Goal: Task Accomplishment & Management: Complete application form

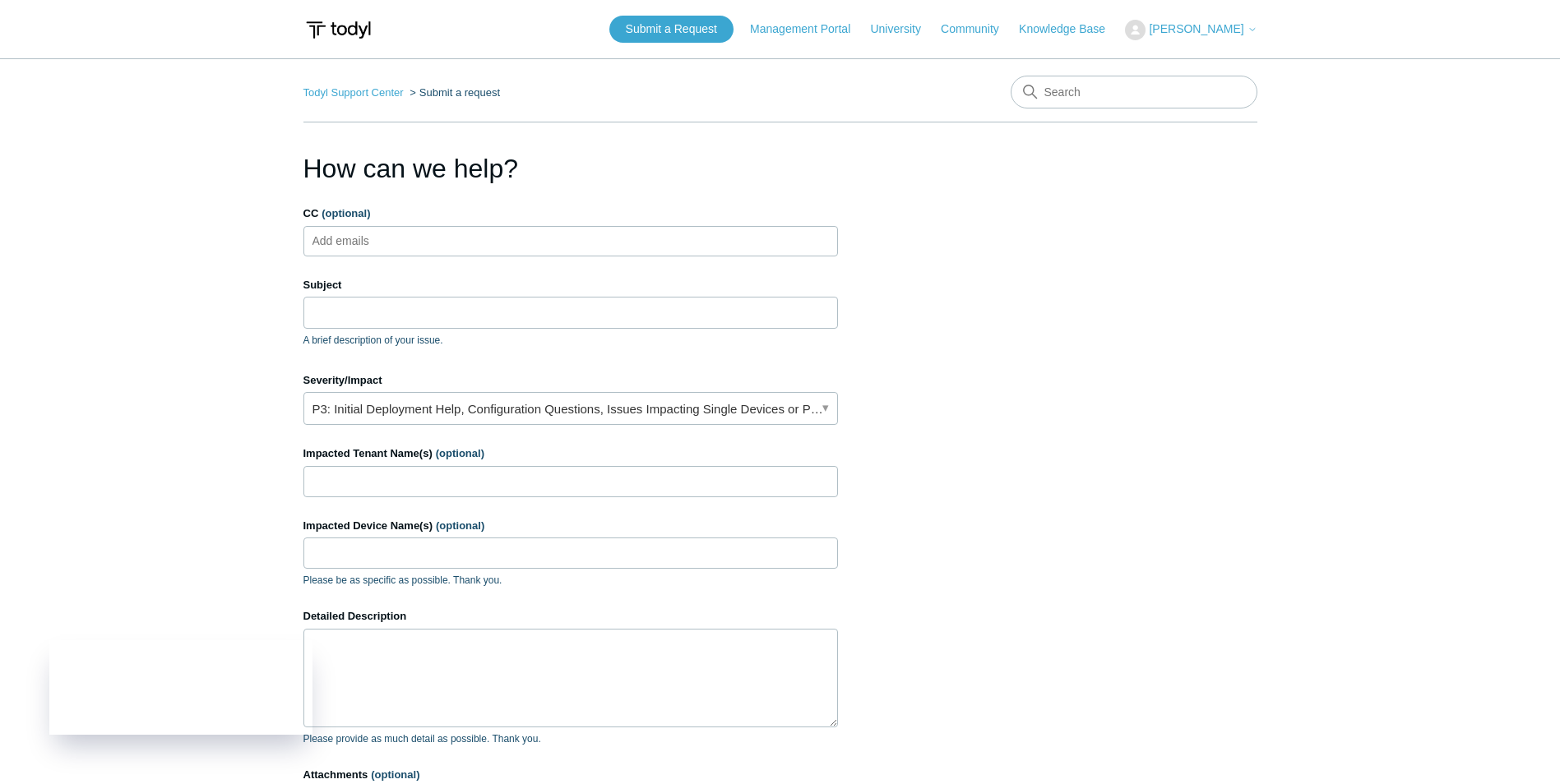
click at [411, 235] on ul "Add emails" at bounding box center [570, 240] width 534 height 30
click at [405, 322] on input "Subject" at bounding box center [570, 313] width 534 height 31
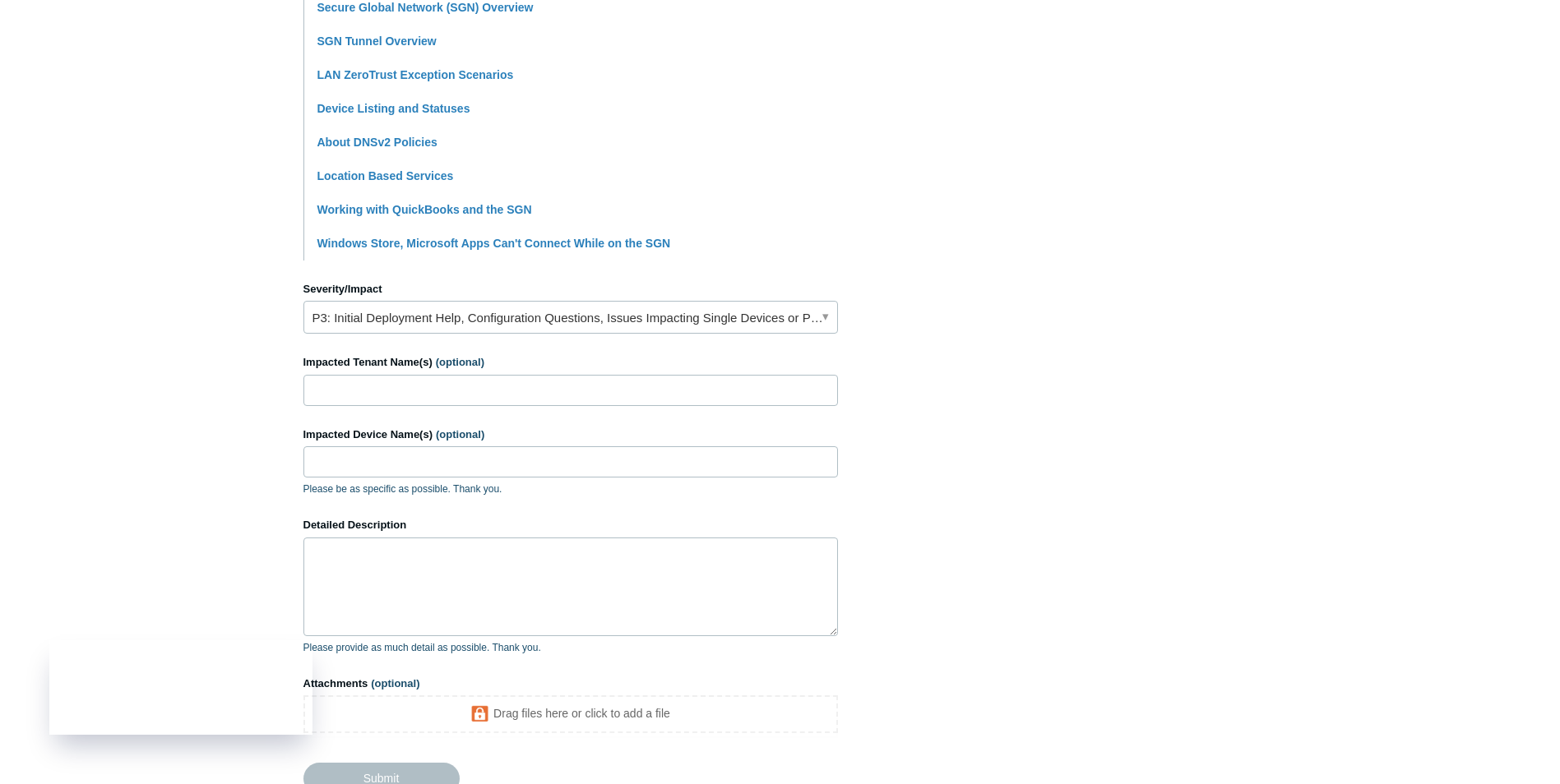
scroll to position [493, 0]
type input "cannot access printer when on wireless network"
click at [414, 382] on input "Impacted Tenant Name(s) (optional)" at bounding box center [570, 388] width 534 height 31
type input "[PERSON_NAME]"
click at [412, 450] on input "Impacted Device Name(s) (optional)" at bounding box center [570, 459] width 534 height 31
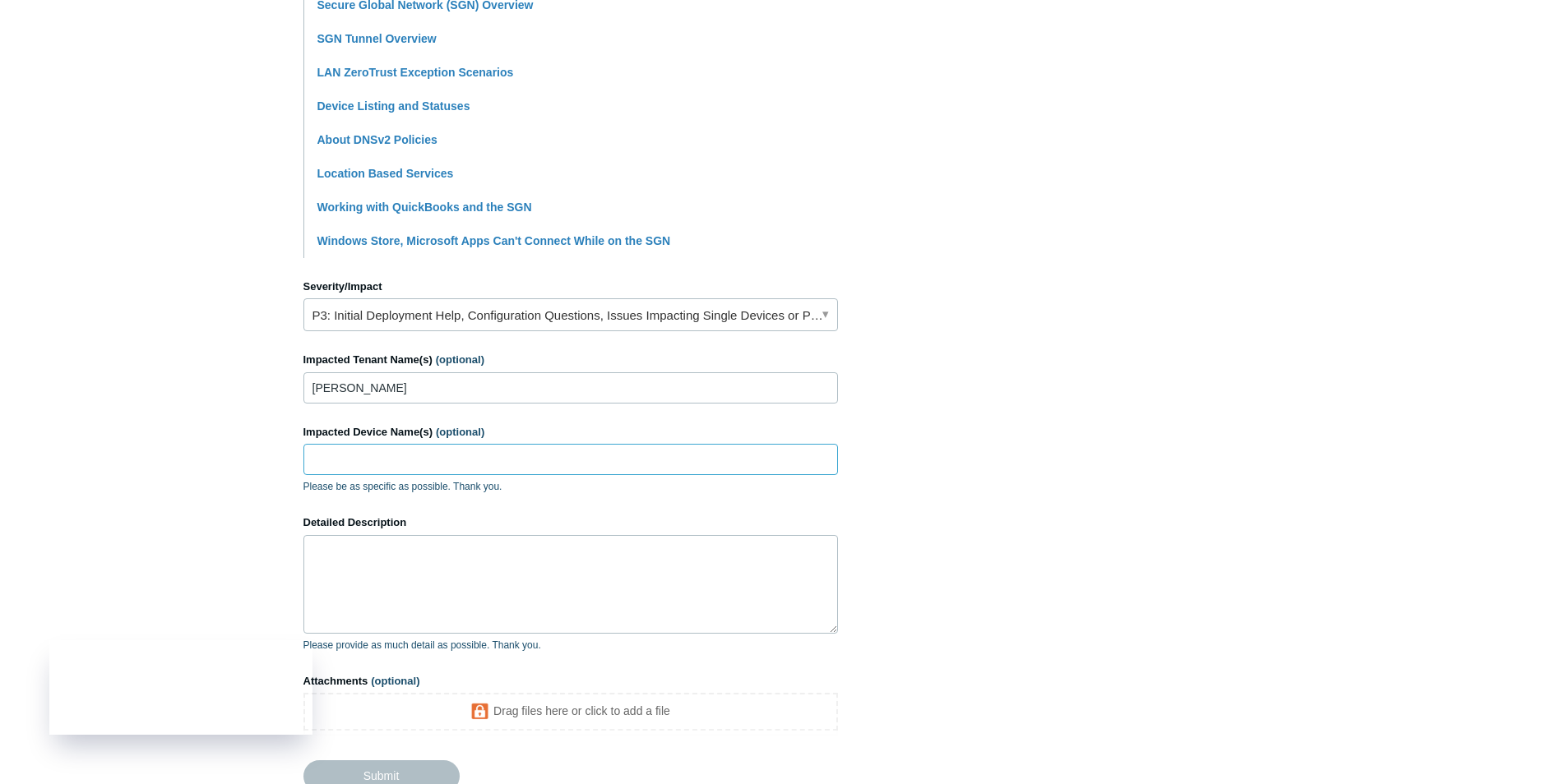
paste input "PF4XN0QJ_LREEC"
type input "PF4XN0QJ_LREEC"
click at [394, 596] on textarea "Detailed Description" at bounding box center [570, 584] width 534 height 99
click at [795, 547] on textarea "This machine is just one example; I am told that devices on the wireless cannot…" at bounding box center [570, 584] width 534 height 99
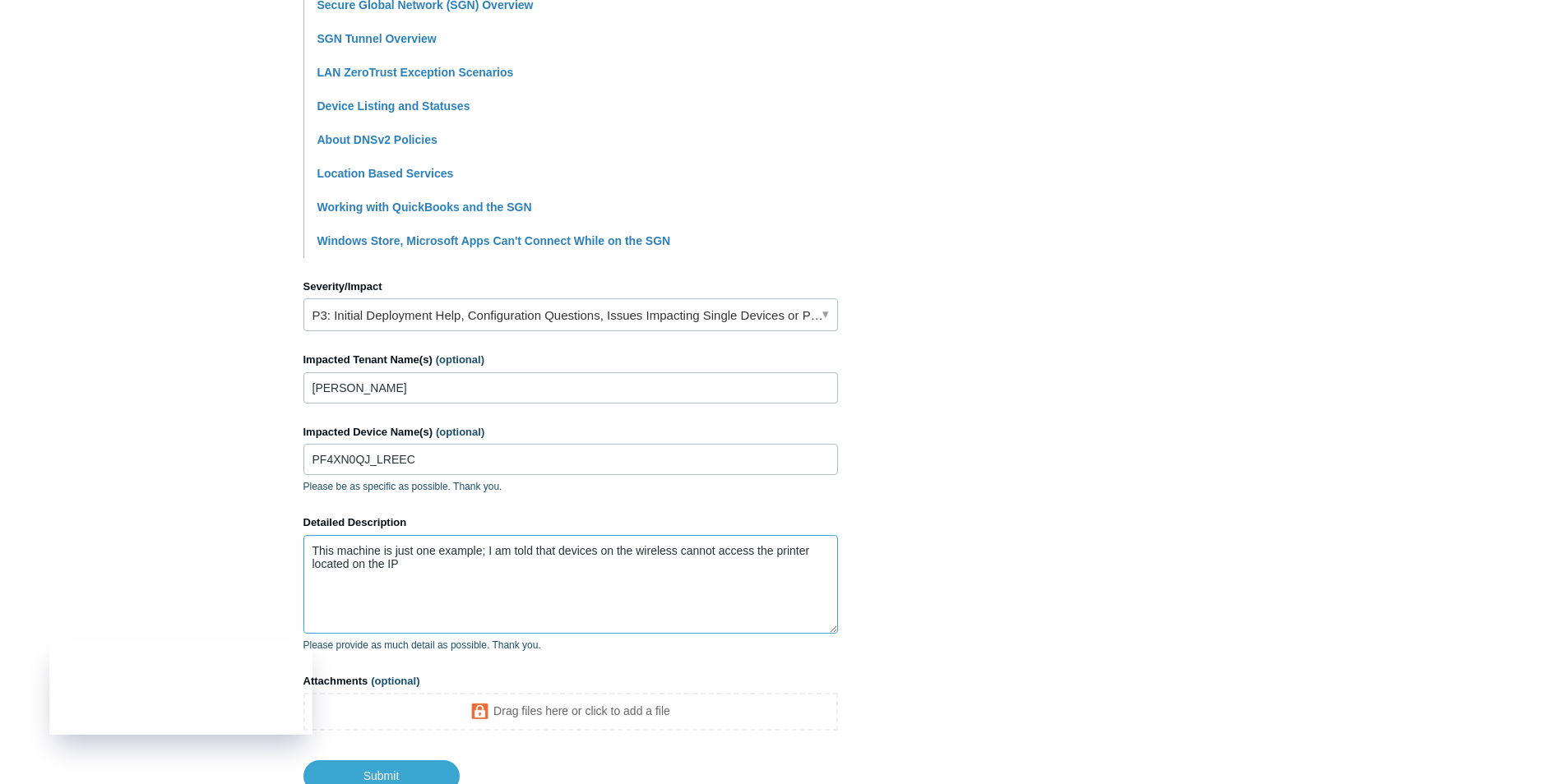
click at [484, 564] on textarea "This machine is just one example; I am told that devices on the wireless cannot…" at bounding box center [570, 584] width 534 height 99
click at [434, 568] on textarea "This machine is just one example; I am told that devices on the wireless cannot…" at bounding box center [570, 584] width 534 height 99
click at [796, 595] on textarea "This machine is just one example; I am told that devices on the wireless cannot…" at bounding box center [570, 584] width 534 height 99
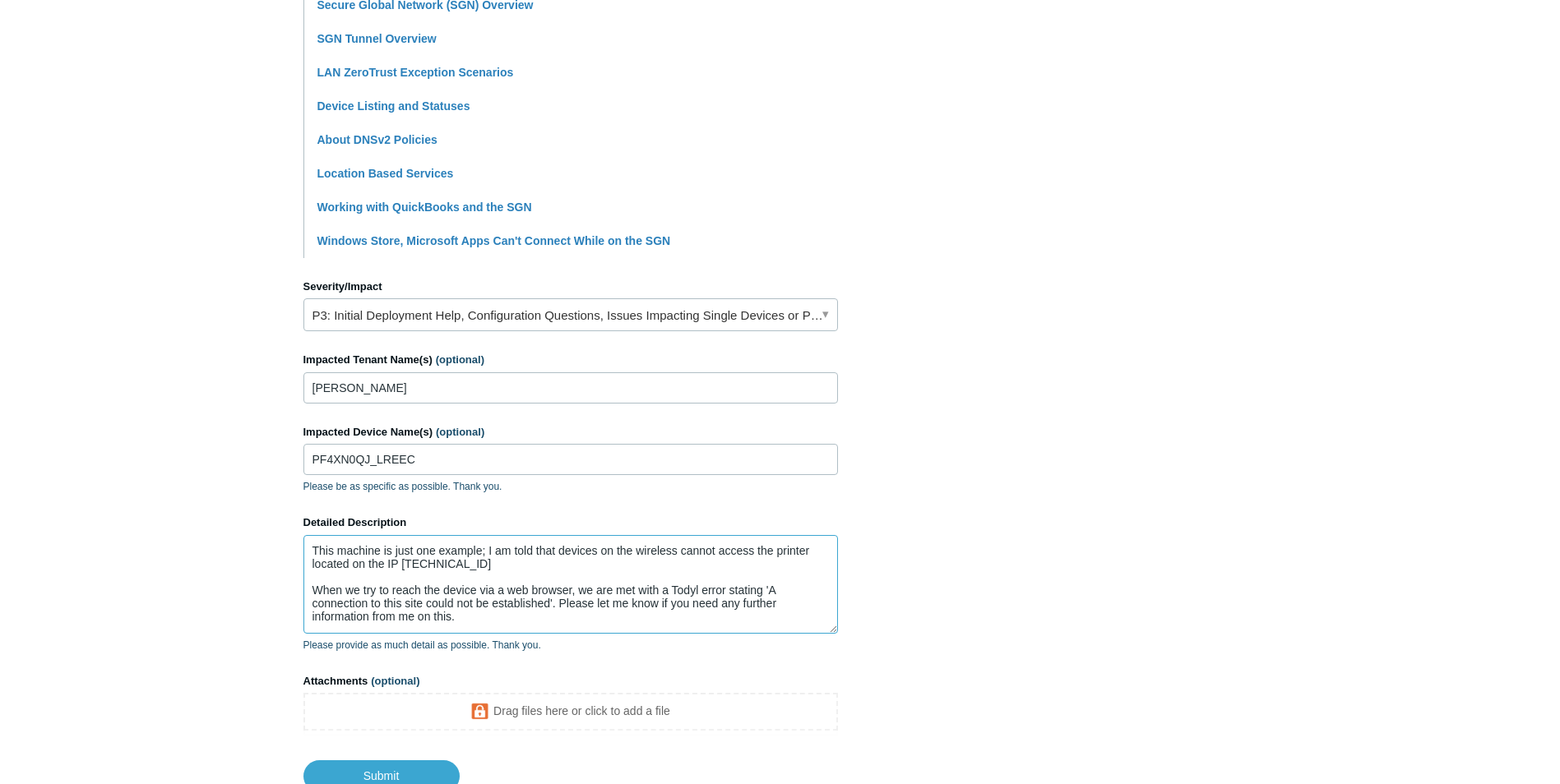
type textarea "This machine is just one example; I am told that devices on the wireless cannot…"
click at [705, 322] on link "P3: Initial Deployment Help, Configuration Questions, Issues Impacting Single D…" at bounding box center [570, 315] width 534 height 33
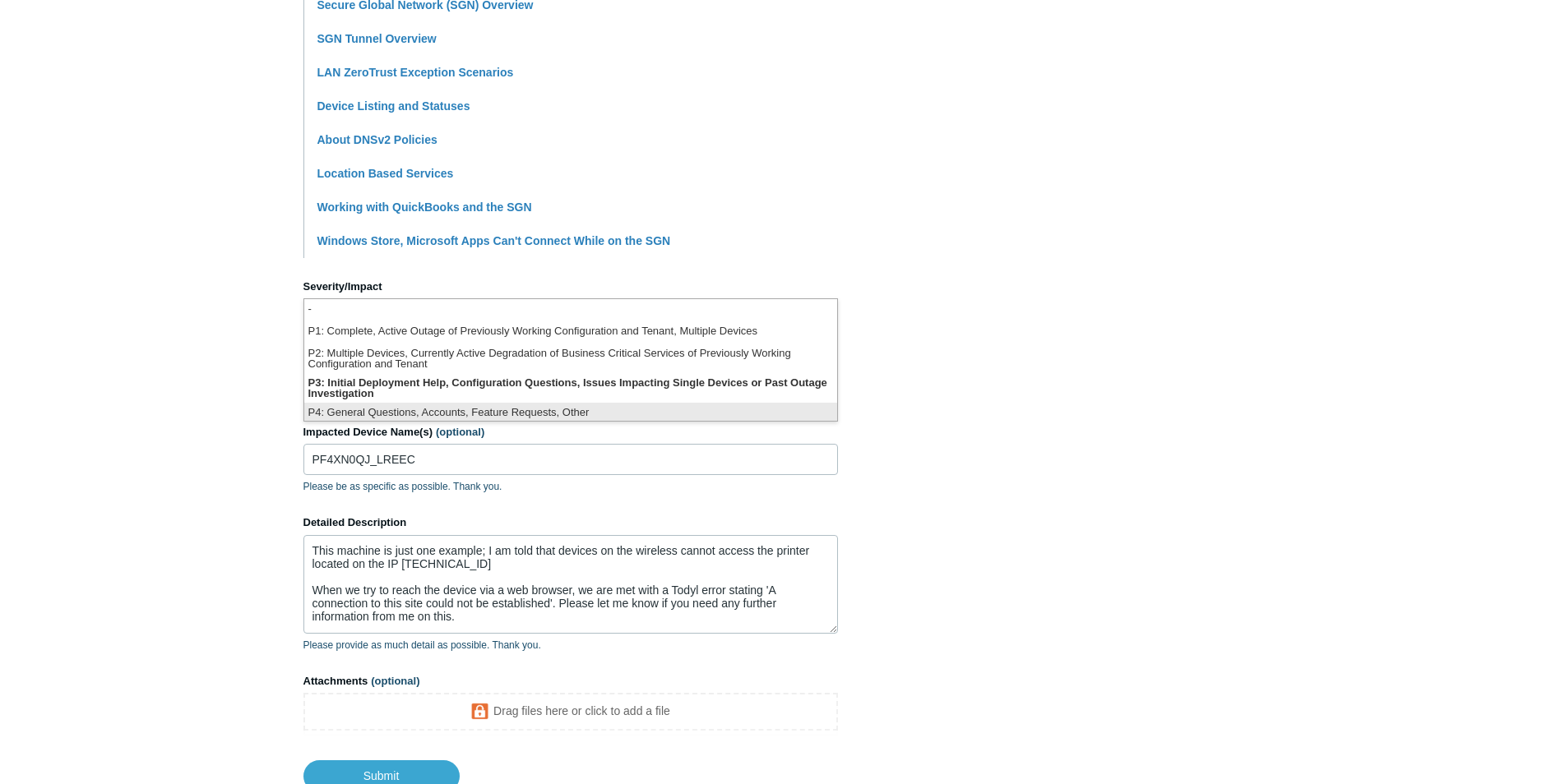
scroll to position [4, 0]
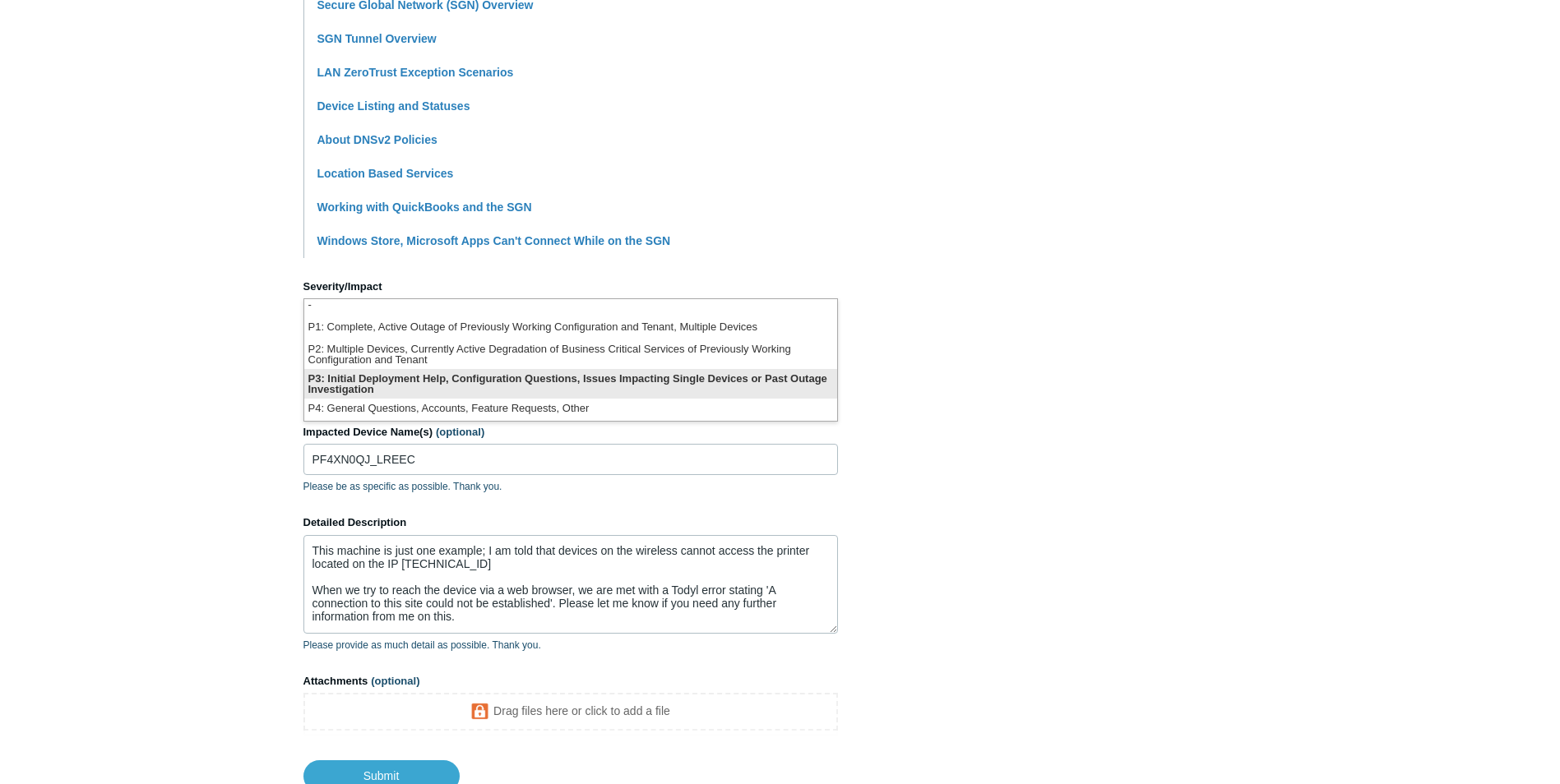
click at [631, 386] on li "P3: Initial Deployment Help, Configuration Questions, Issues Impacting Single D…" at bounding box center [570, 384] width 533 height 29
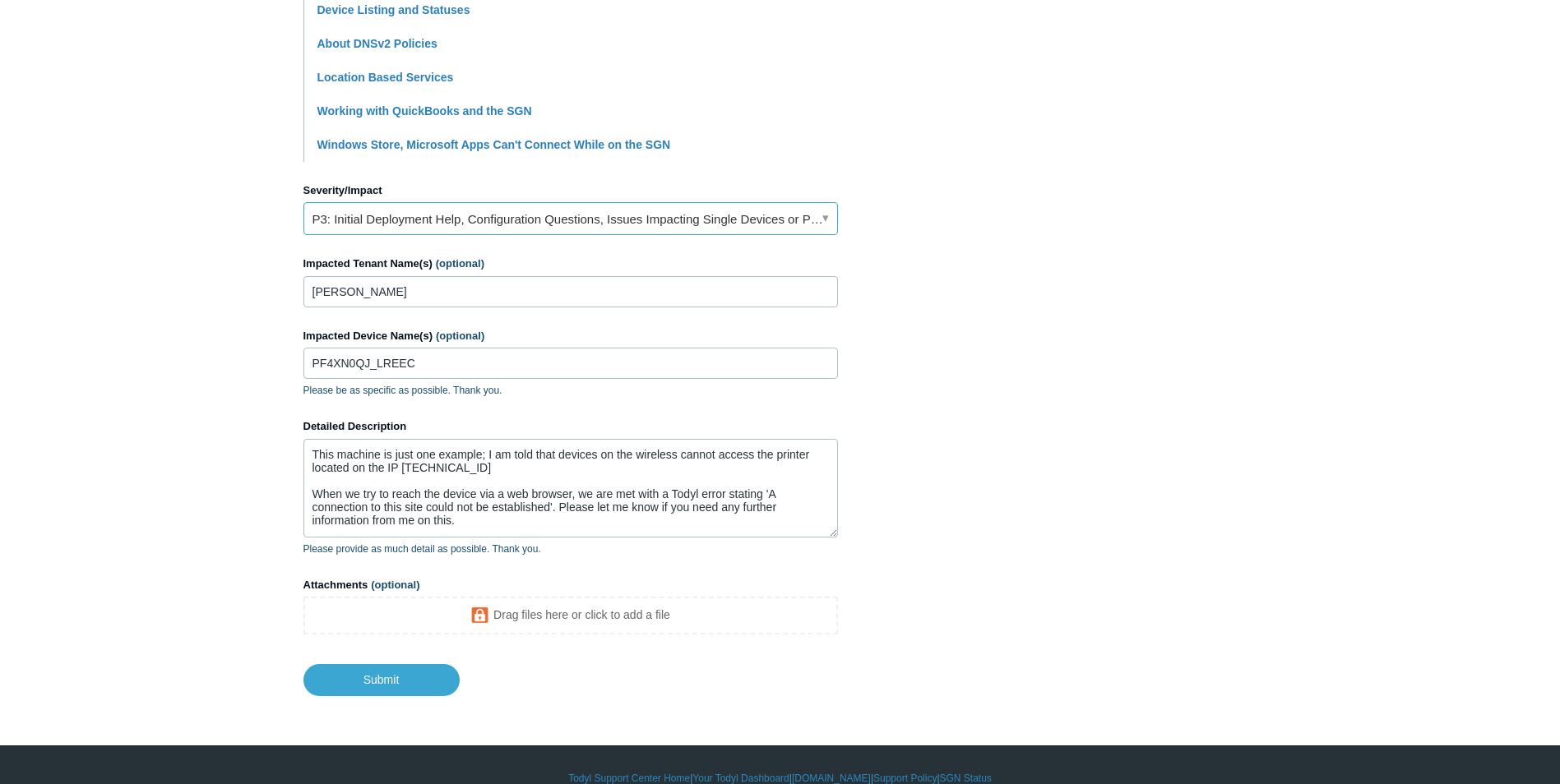
scroll to position [616, 0]
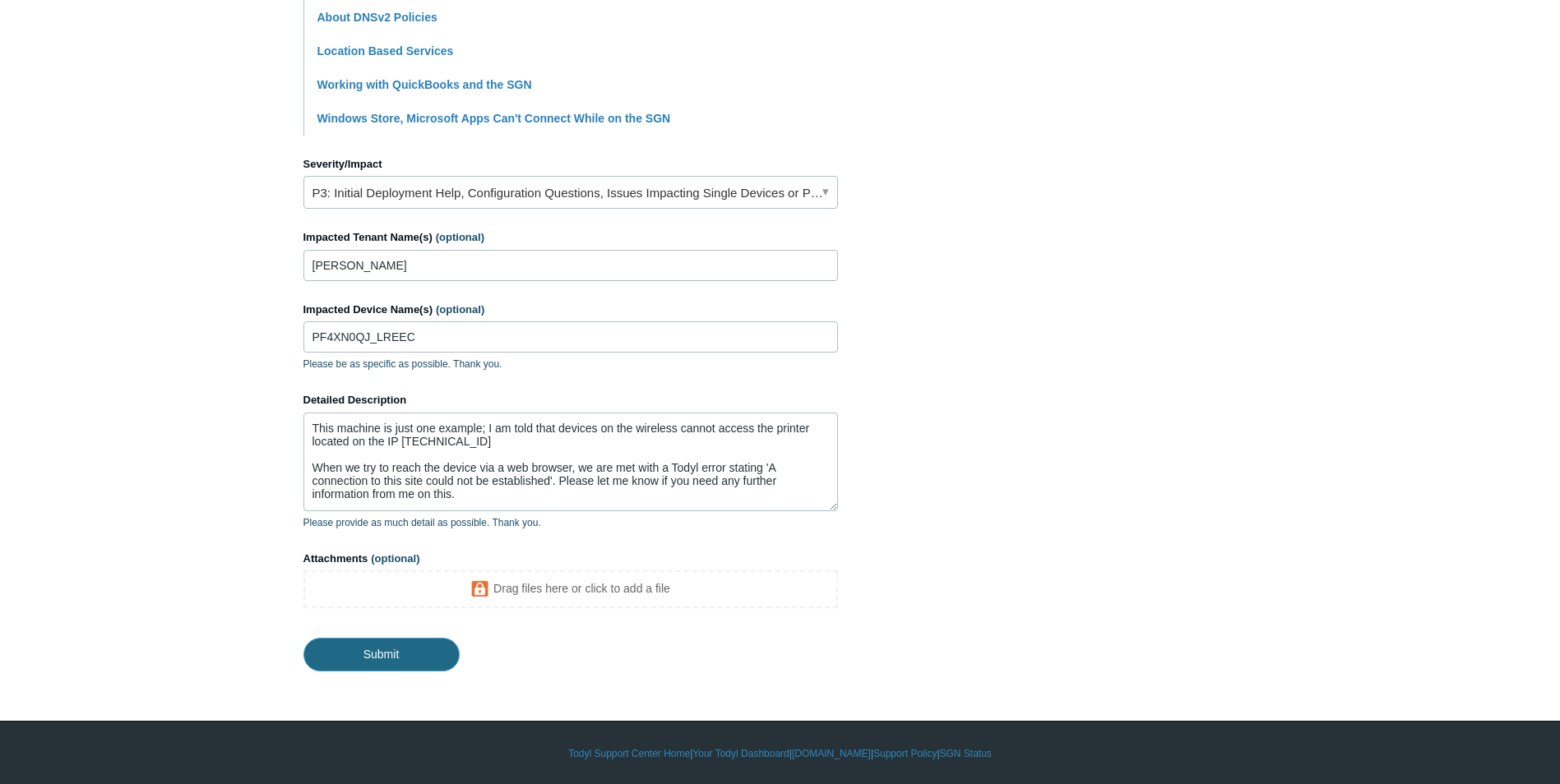
click at [405, 656] on input "Submit" at bounding box center [381, 654] width 156 height 33
